Goal: Go to known website: Access a specific website the user already knows

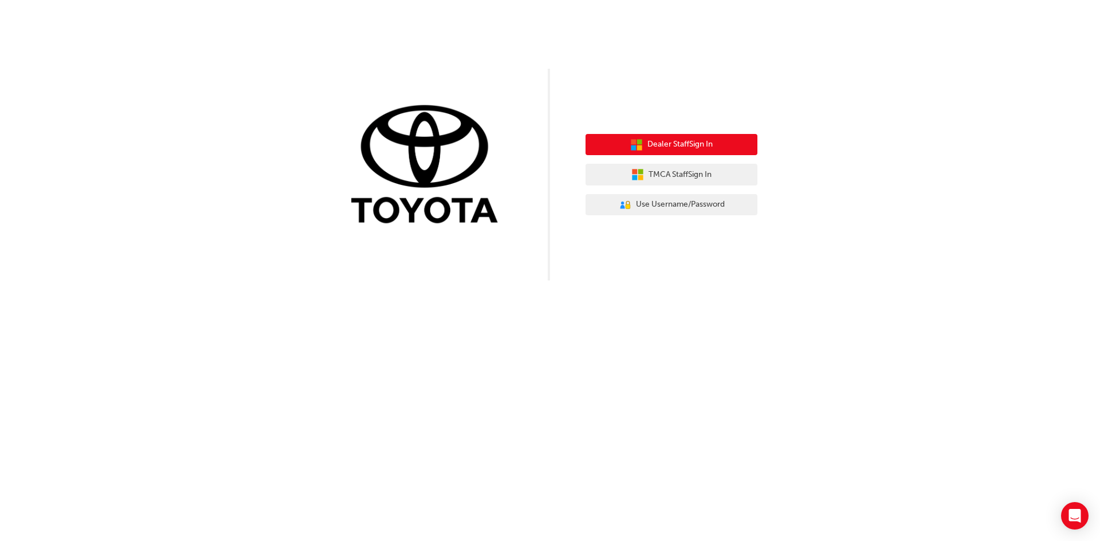
click at [701, 140] on span "Dealer Staff Sign In" at bounding box center [679, 144] width 65 height 13
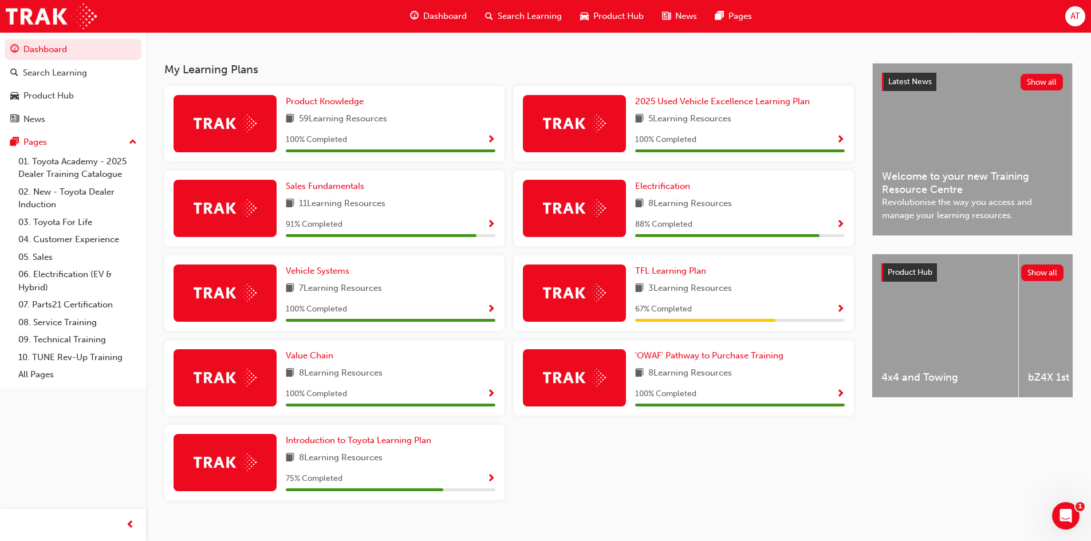
scroll to position [249, 0]
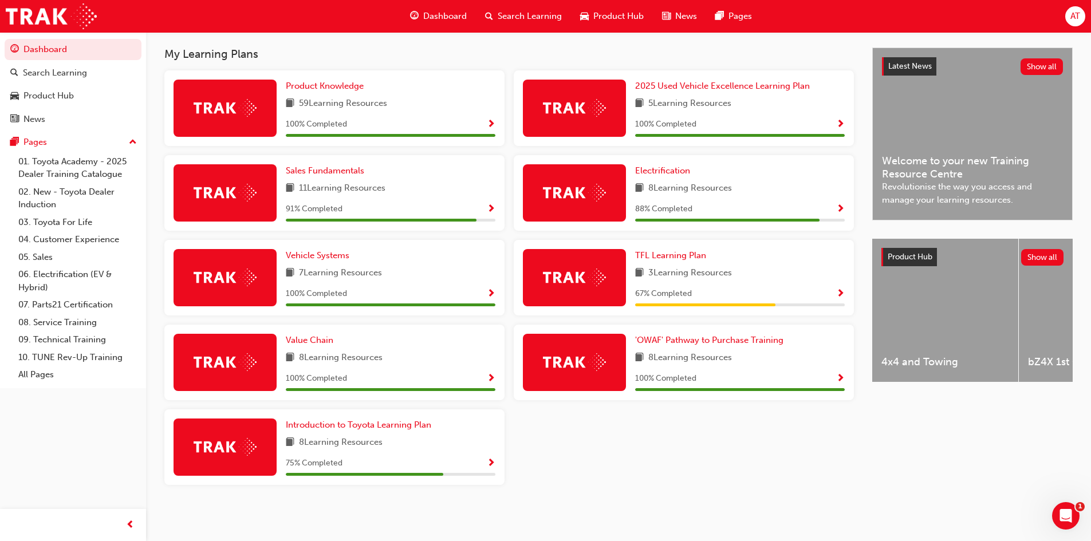
click at [842, 291] on span "Show Progress" at bounding box center [840, 294] width 9 height 10
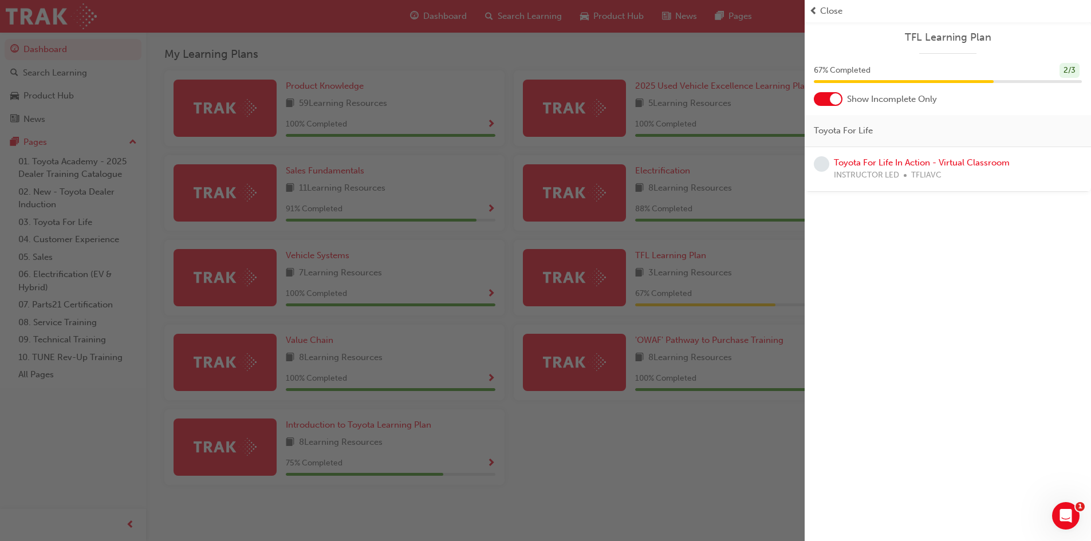
click at [757, 50] on div "button" at bounding box center [402, 270] width 805 height 541
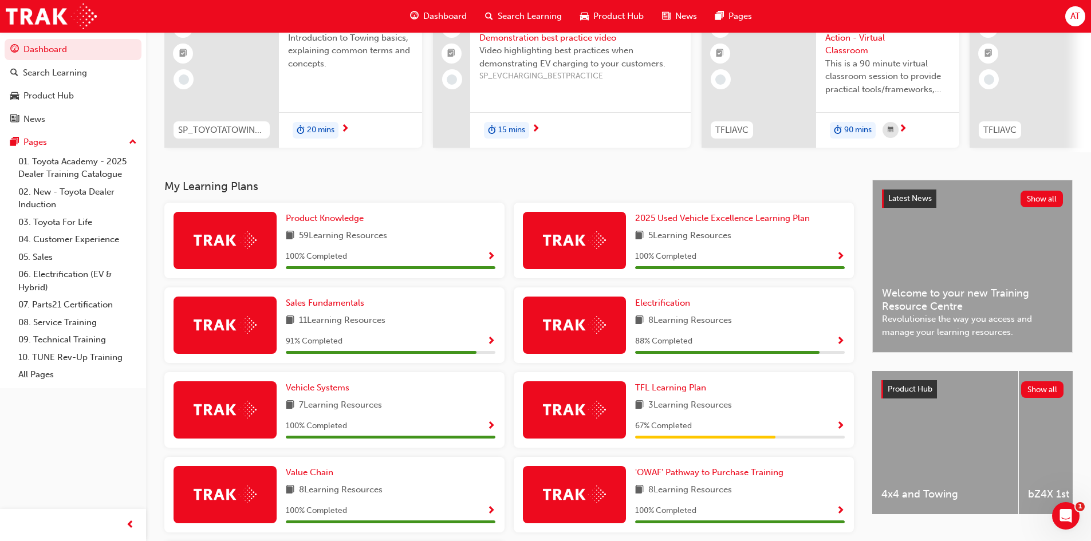
scroll to position [0, 0]
